Goal: Task Accomplishment & Management: Manage account settings

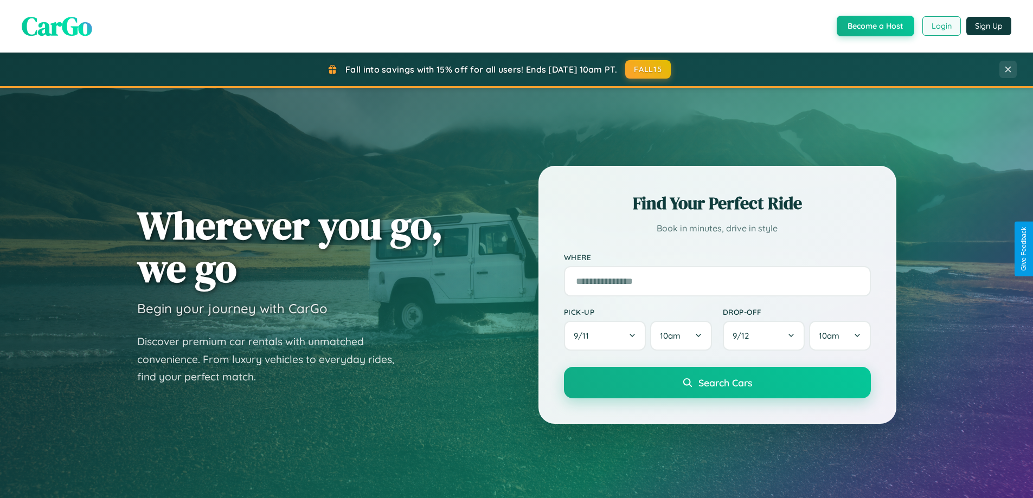
click at [941, 26] on button "Login" at bounding box center [941, 26] width 38 height 20
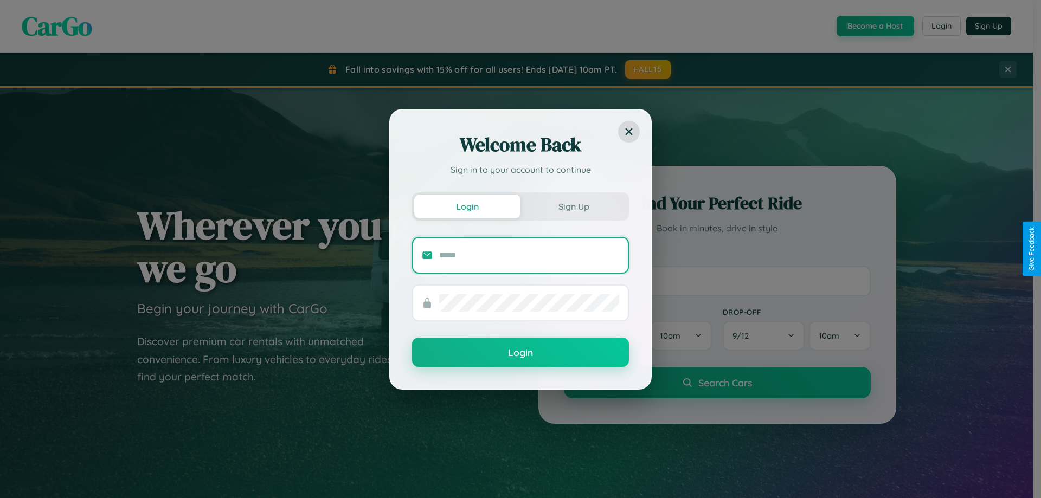
click at [529, 255] on input "text" at bounding box center [529, 255] width 180 height 17
type input "**********"
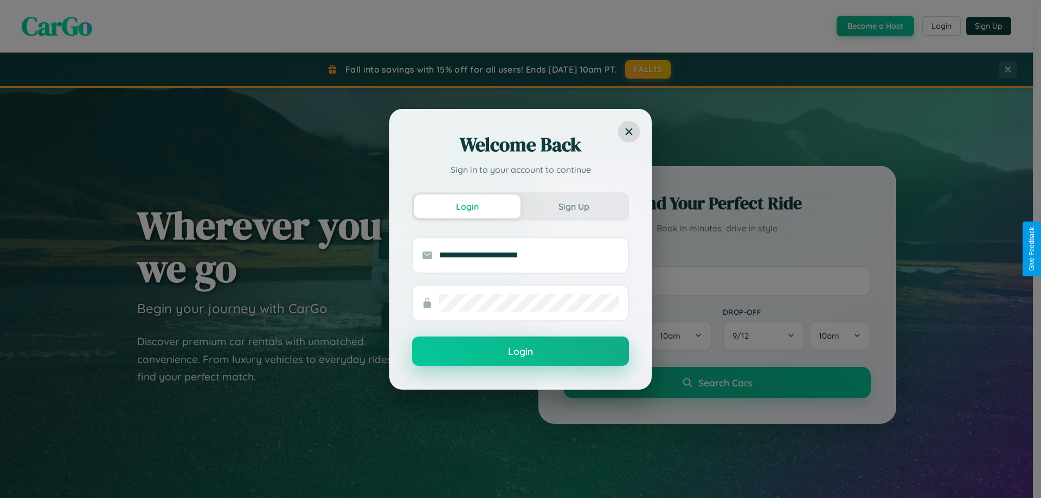
click at [521, 352] on button "Login" at bounding box center [520, 351] width 217 height 29
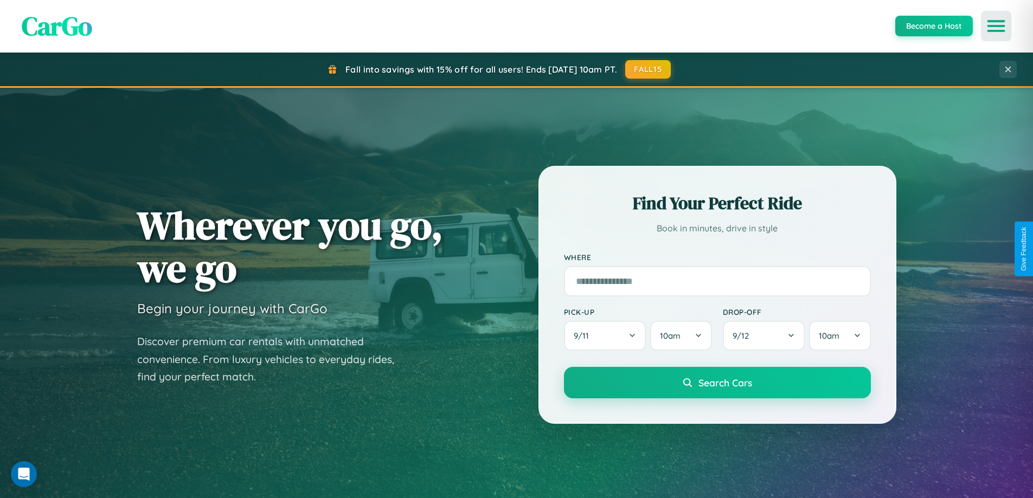
click at [996, 26] on icon "Open menu" at bounding box center [996, 26] width 16 height 10
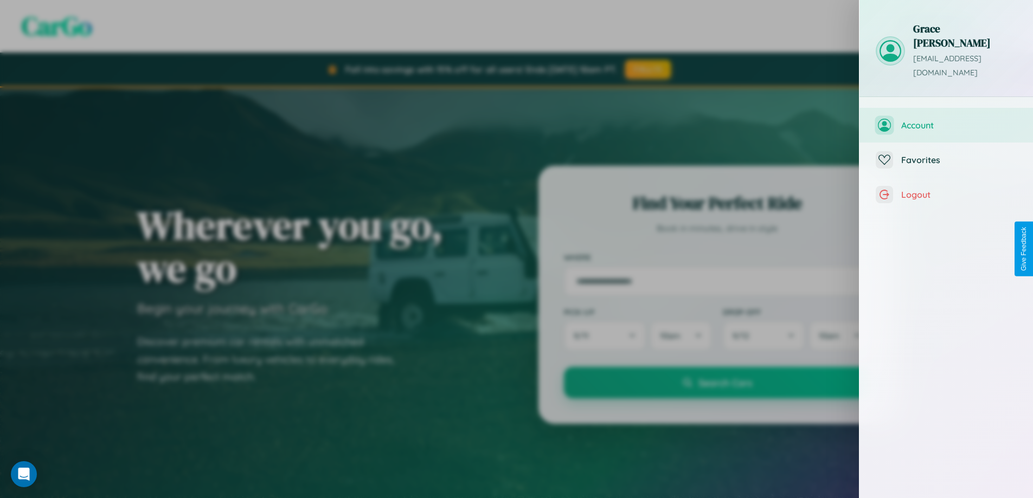
click at [946, 120] on span "Account" at bounding box center [958, 125] width 115 height 11
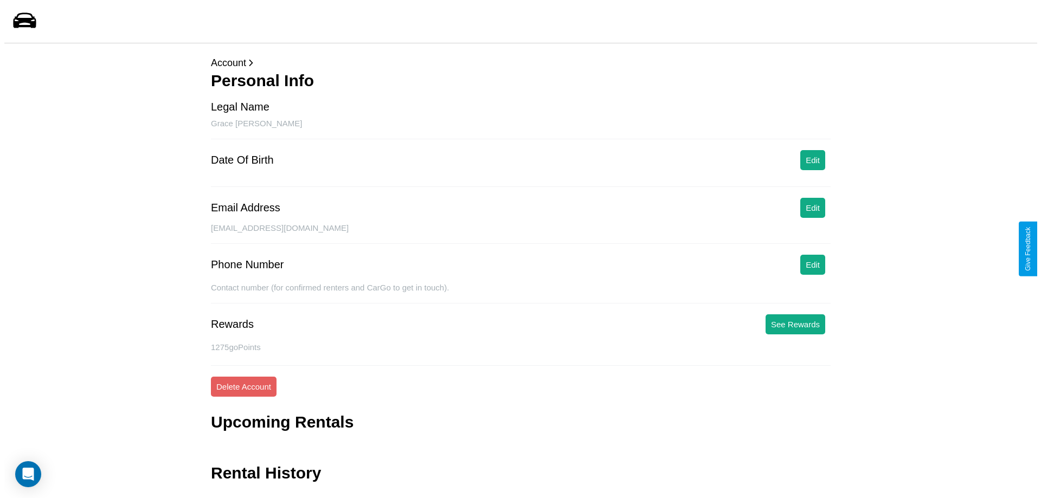
scroll to position [26, 0]
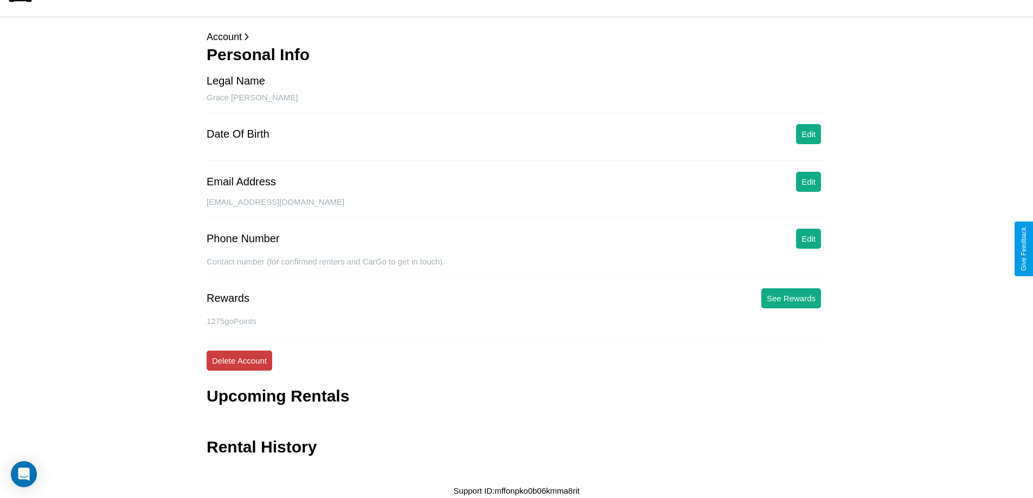
click at [239, 361] on button "Delete Account" at bounding box center [240, 361] width 66 height 20
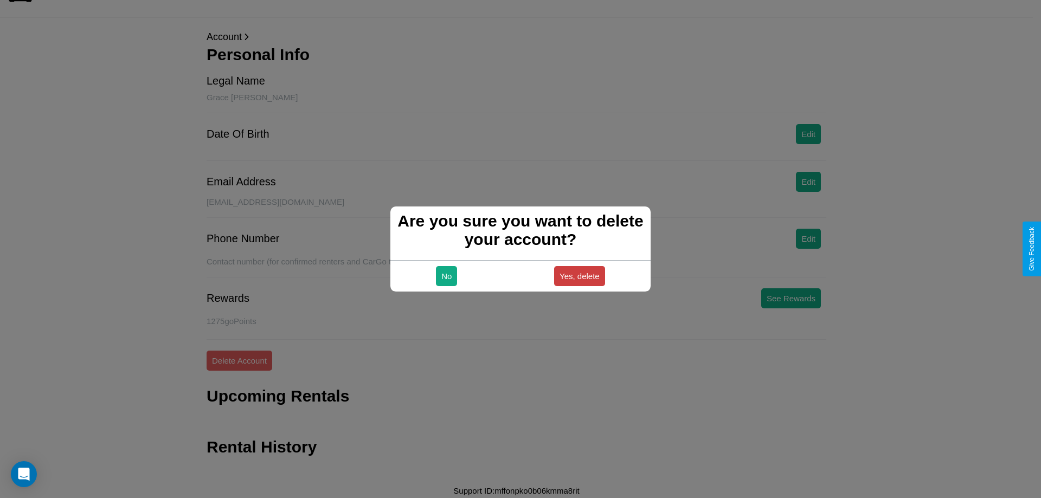
click at [579, 276] on button "Yes, delete" at bounding box center [579, 276] width 51 height 20
